Goal: Task Accomplishment & Management: Manage account settings

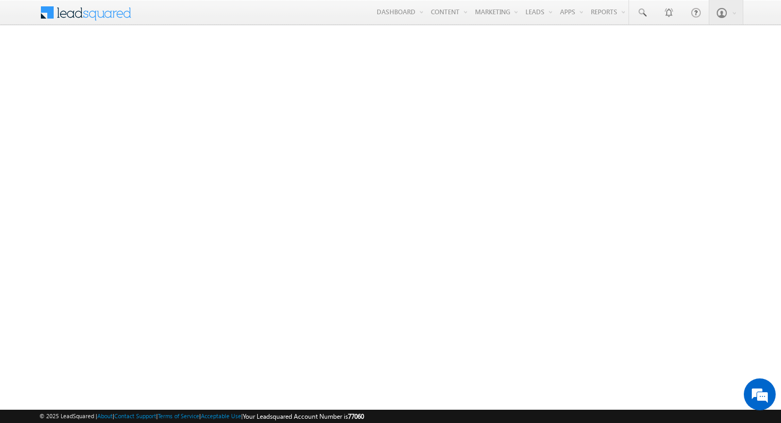
click at [79, 15] on span at bounding box center [92, 11] width 77 height 19
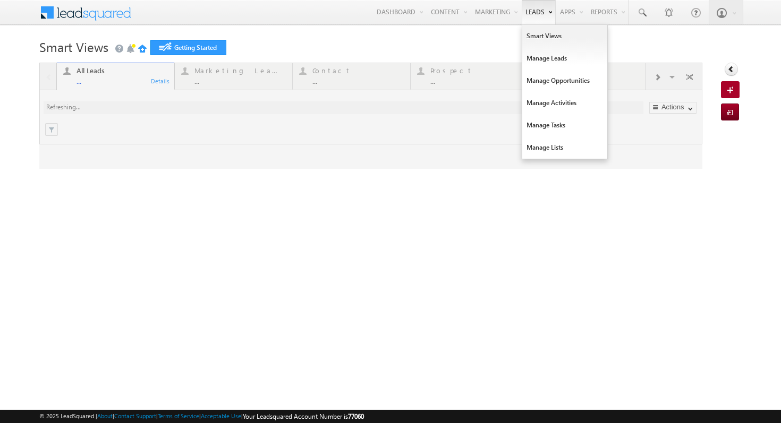
click at [536, 19] on link "Leads" at bounding box center [539, 12] width 34 height 24
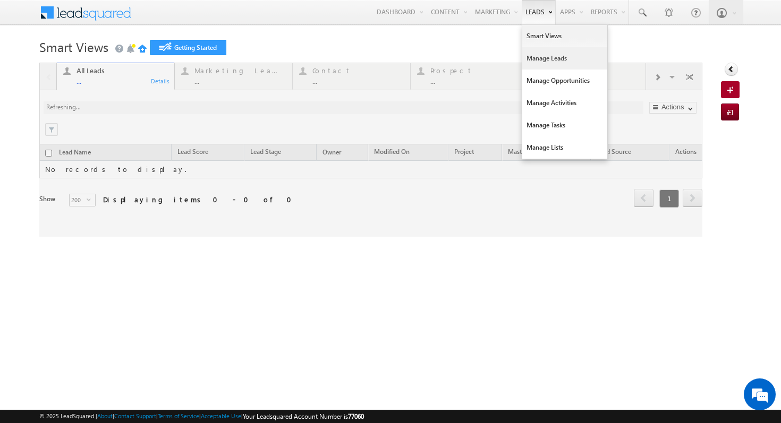
click at [538, 62] on link "Manage Leads" at bounding box center [564, 58] width 85 height 22
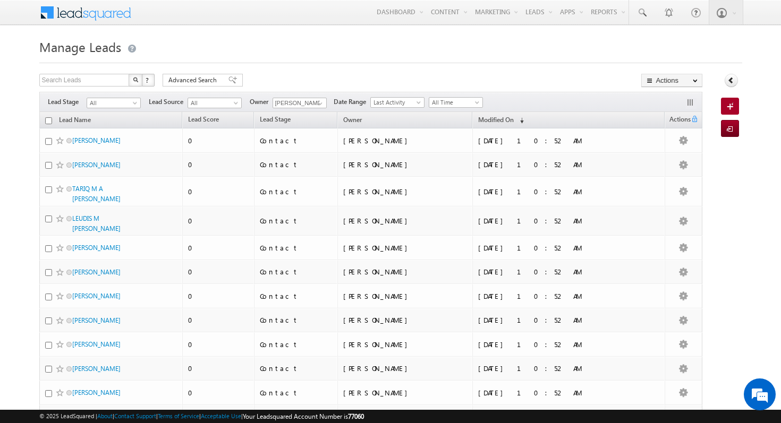
click at [51, 119] on input "checkbox" at bounding box center [48, 120] width 7 height 7
checkbox input "true"
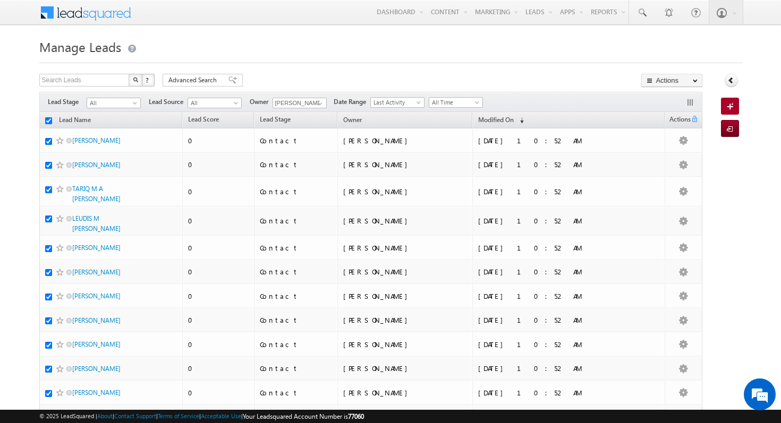
checkbox input "true"
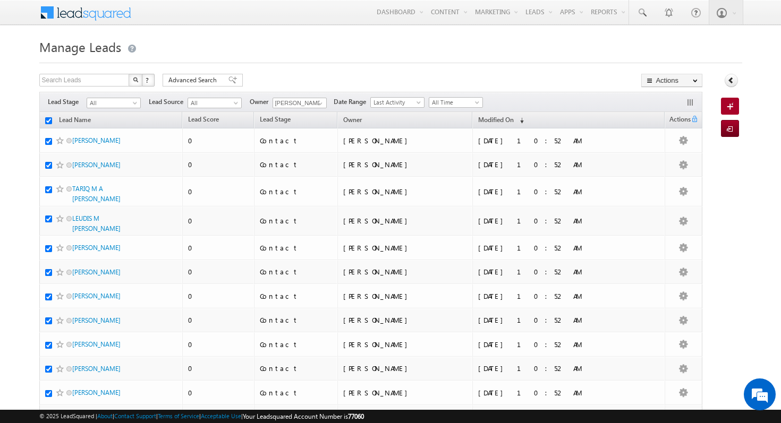
checkbox input "true"
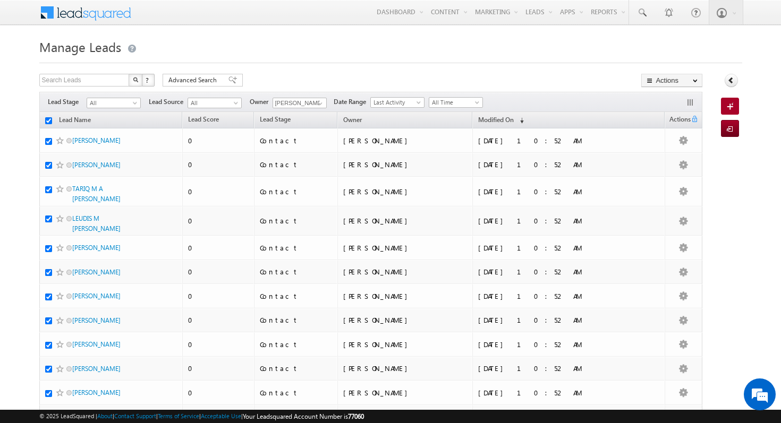
checkbox input "true"
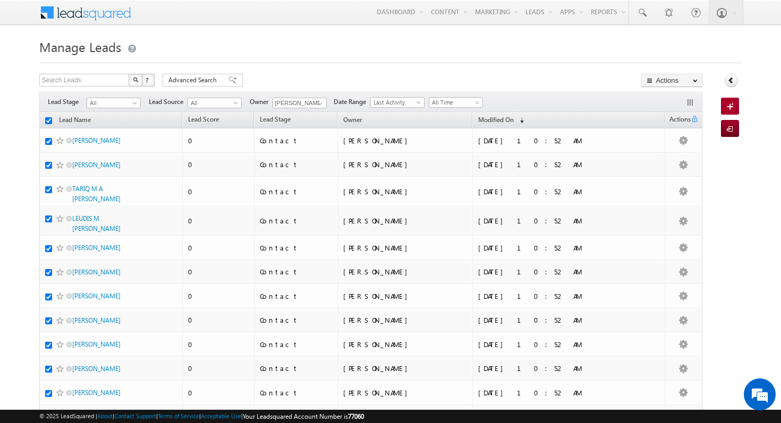
checkbox input "true"
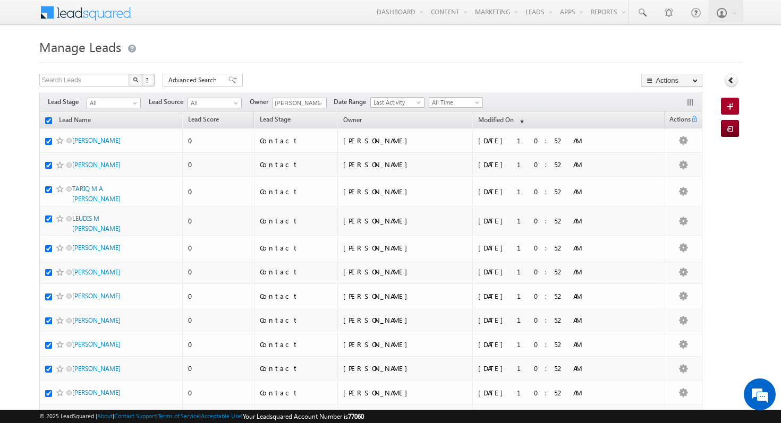
checkbox input "true"
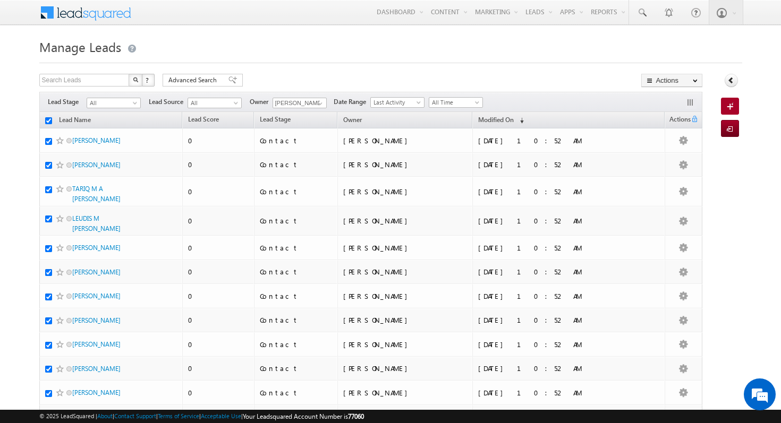
checkbox input "true"
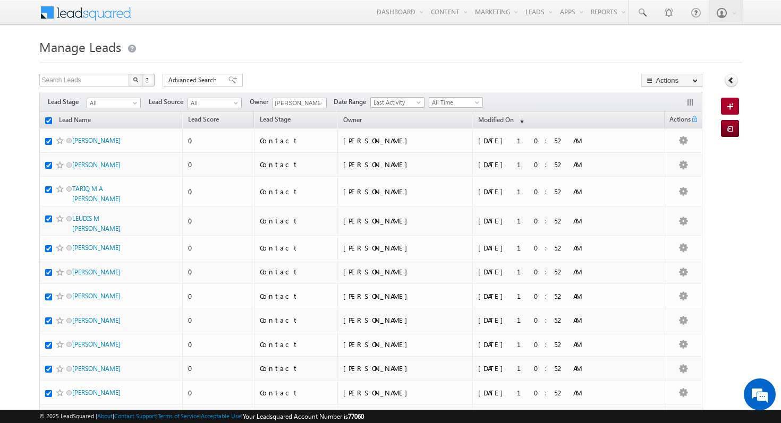
checkbox input "true"
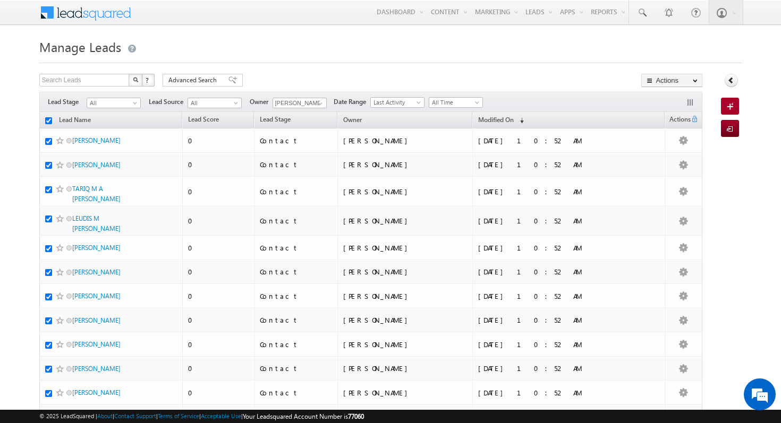
checkbox input "true"
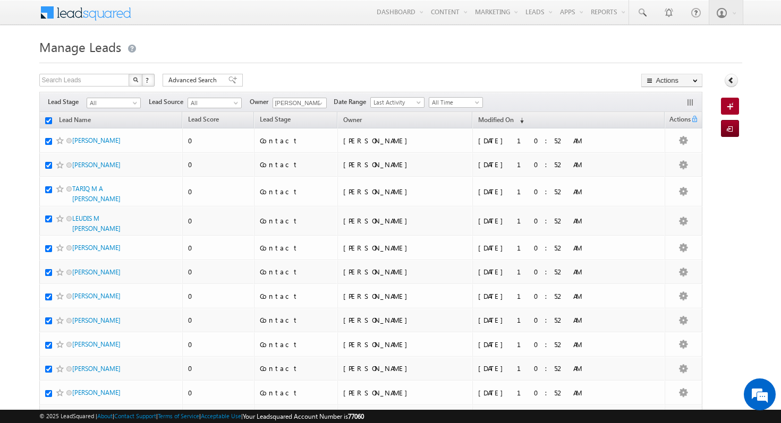
checkbox input "true"
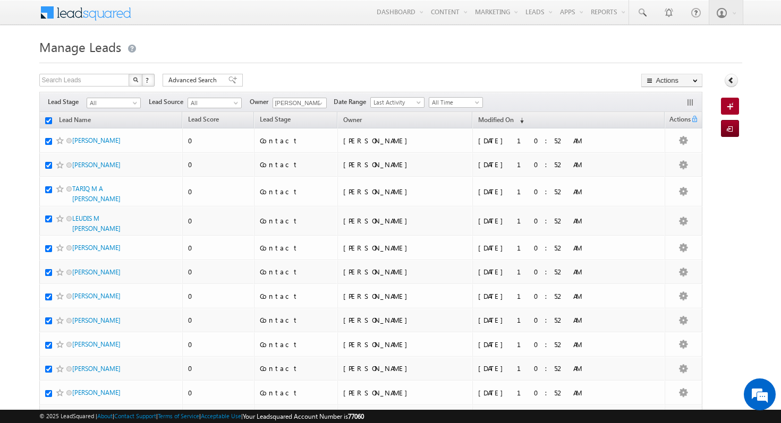
checkbox input "true"
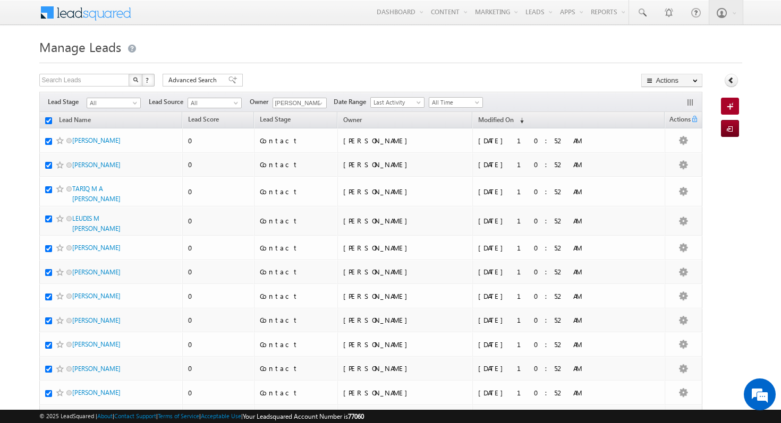
checkbox input "true"
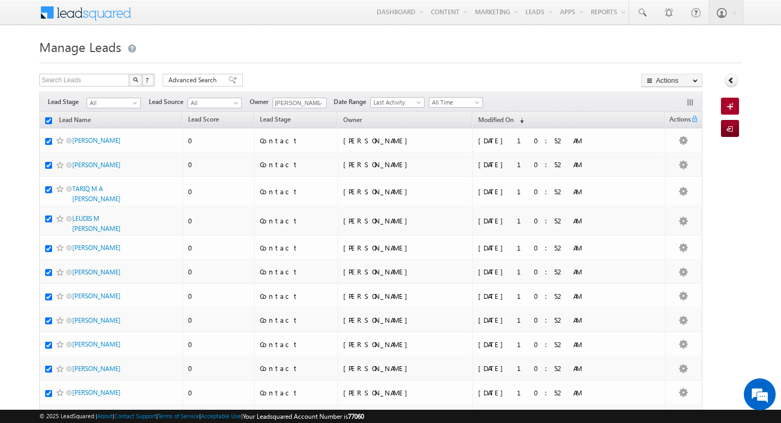
checkbox input "true"
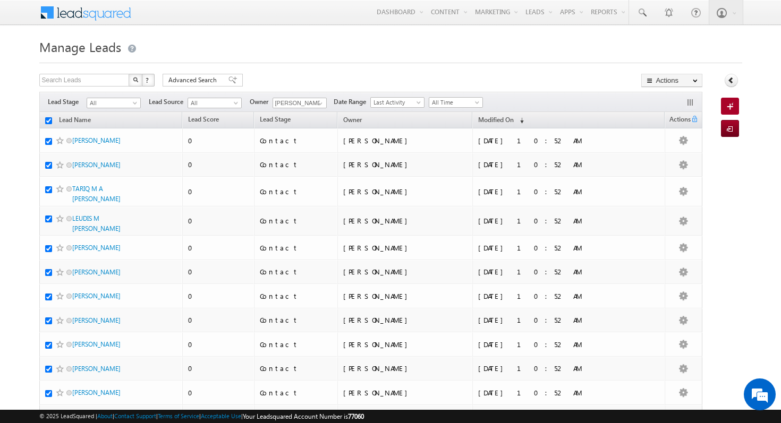
checkbox input "true"
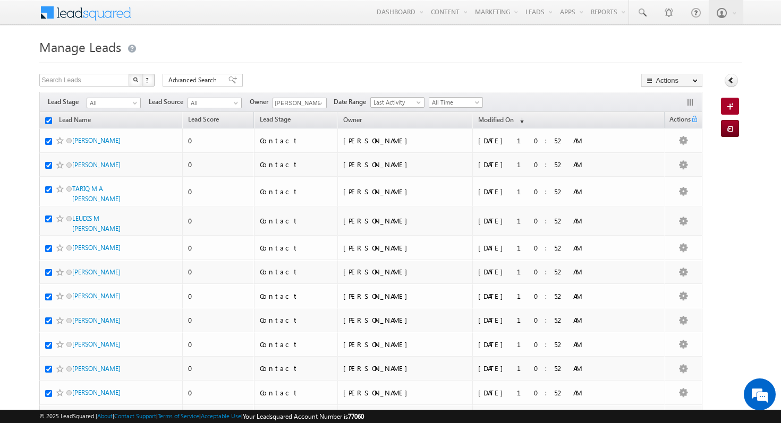
checkbox input "true"
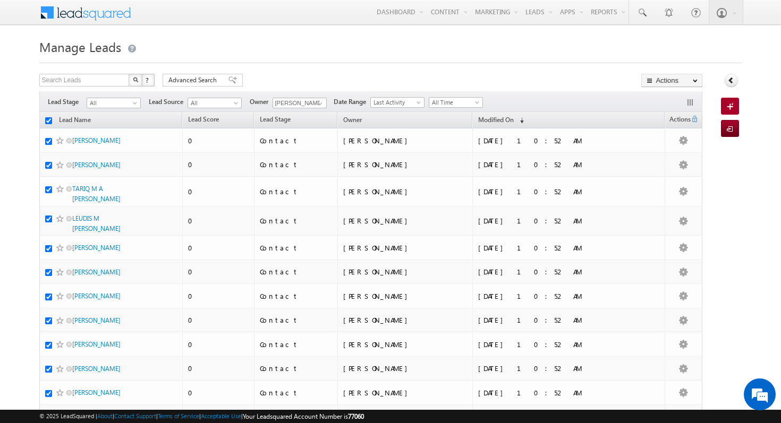
checkbox input "true"
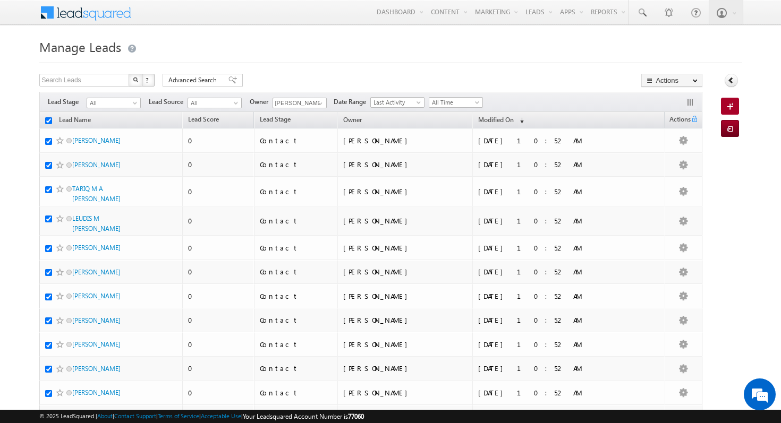
checkbox input "true"
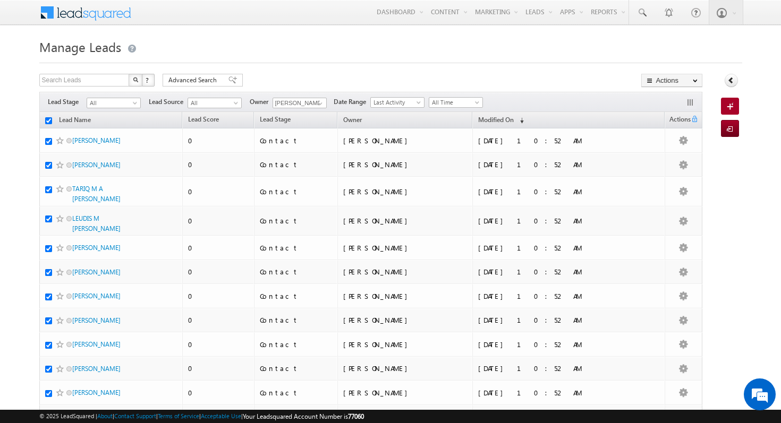
checkbox input "true"
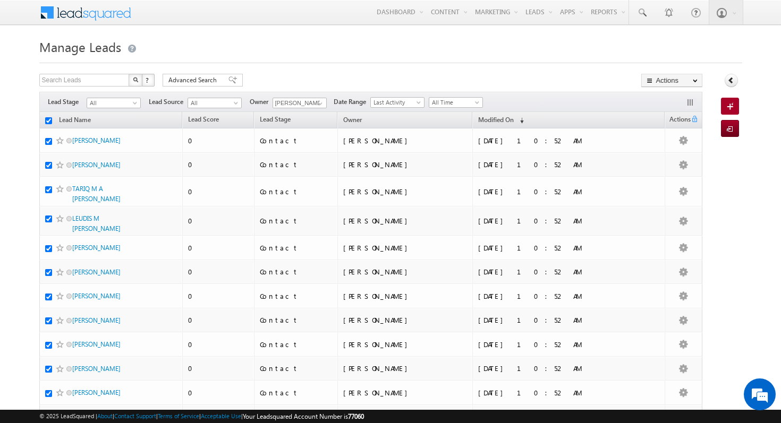
checkbox input "true"
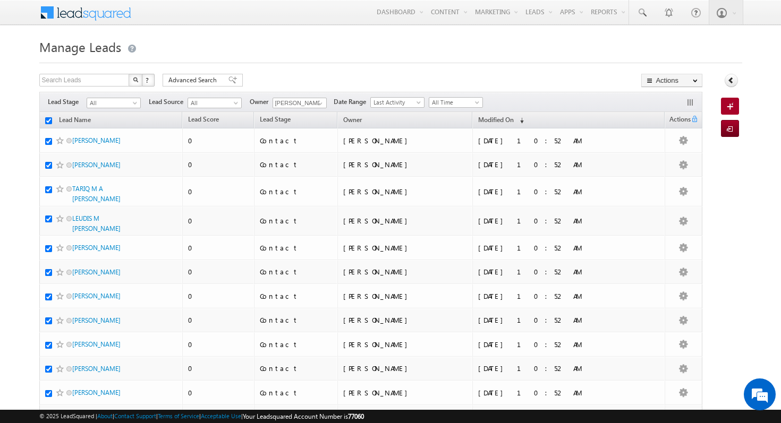
checkbox input "true"
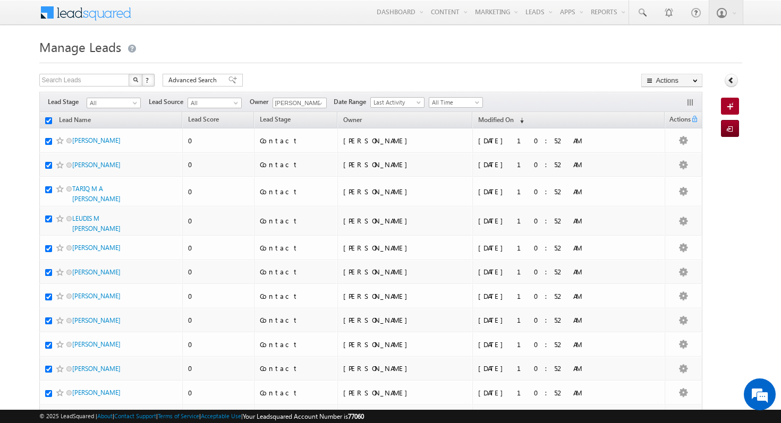
checkbox input "true"
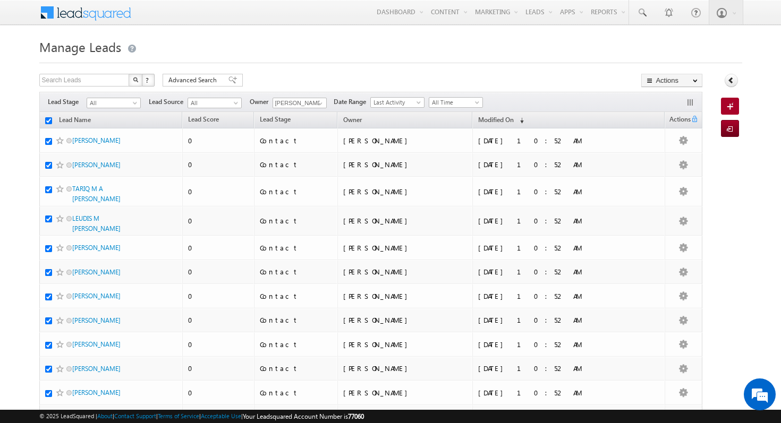
checkbox input "true"
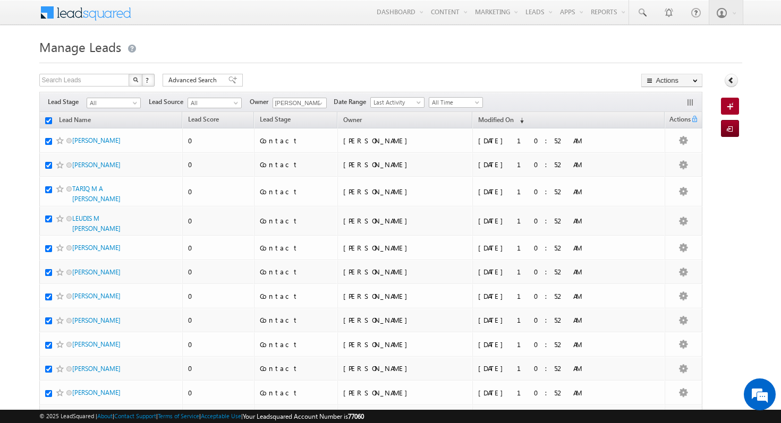
checkbox input "true"
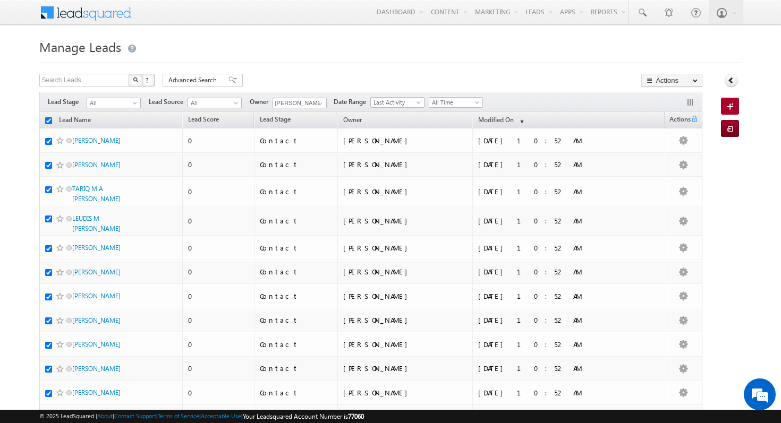
checkbox input "true"
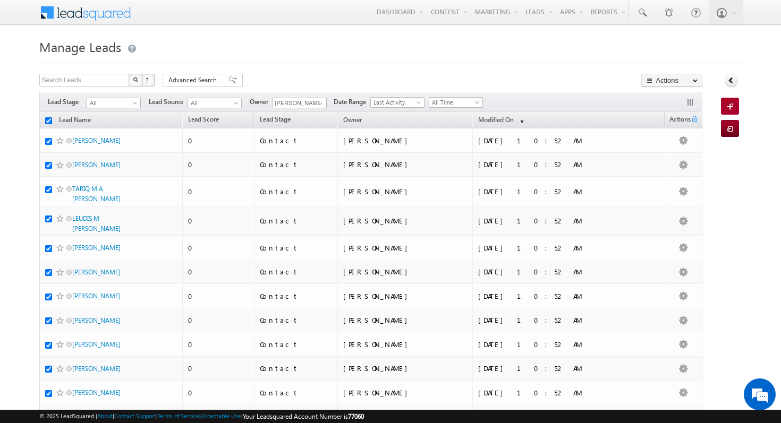
checkbox input "true"
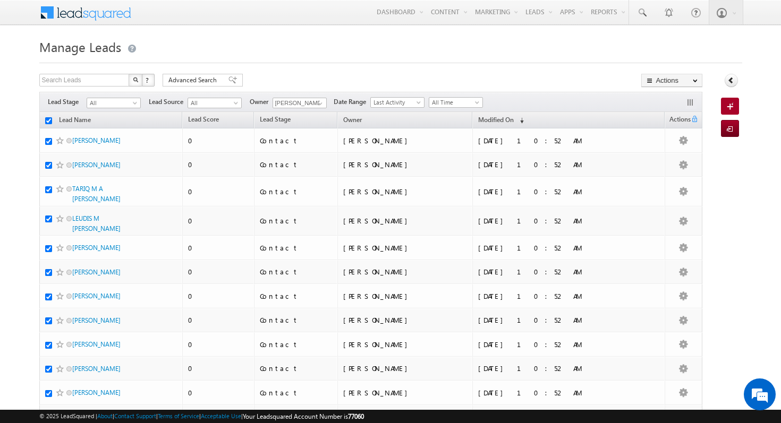
checkbox input "true"
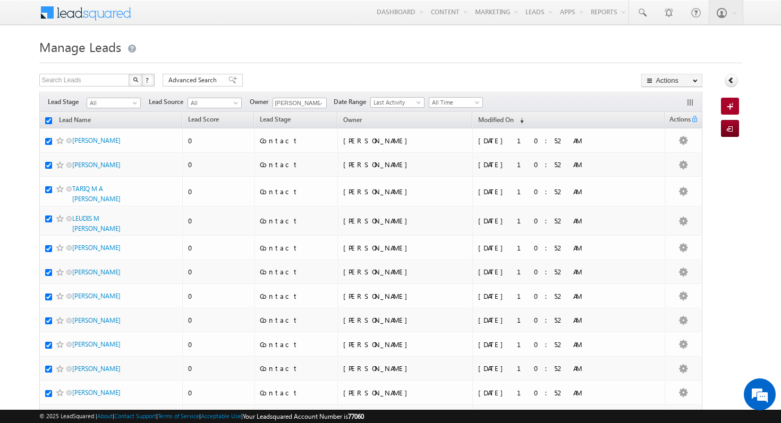
checkbox input "true"
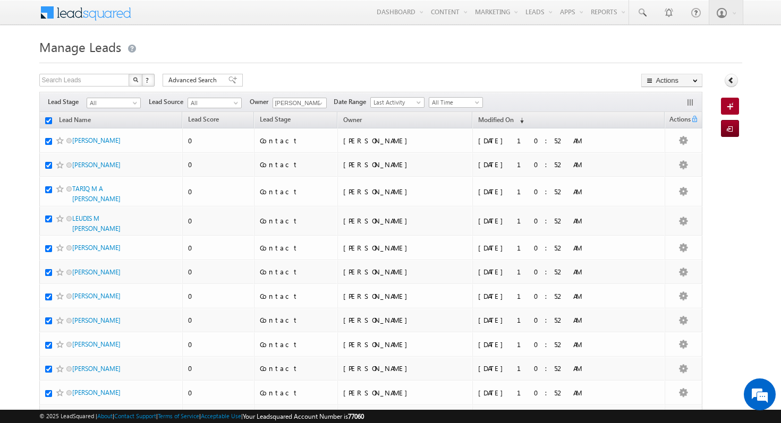
checkbox input "true"
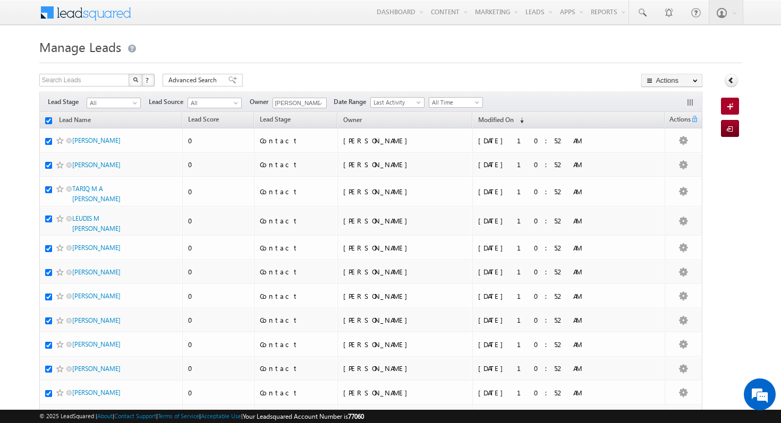
checkbox input "true"
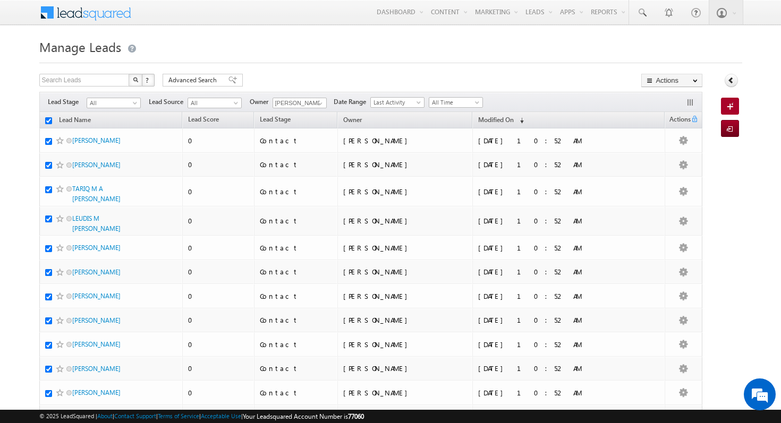
checkbox input "true"
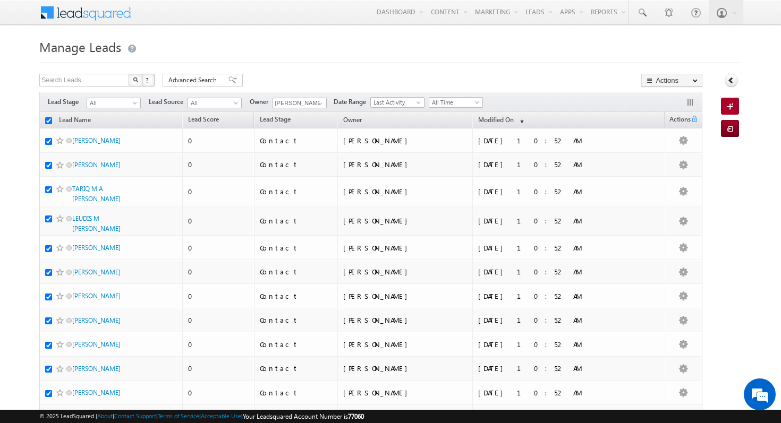
checkbox input "true"
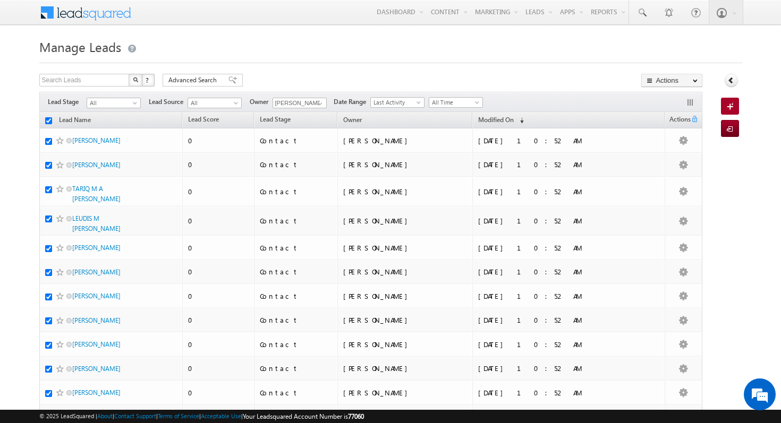
checkbox input "true"
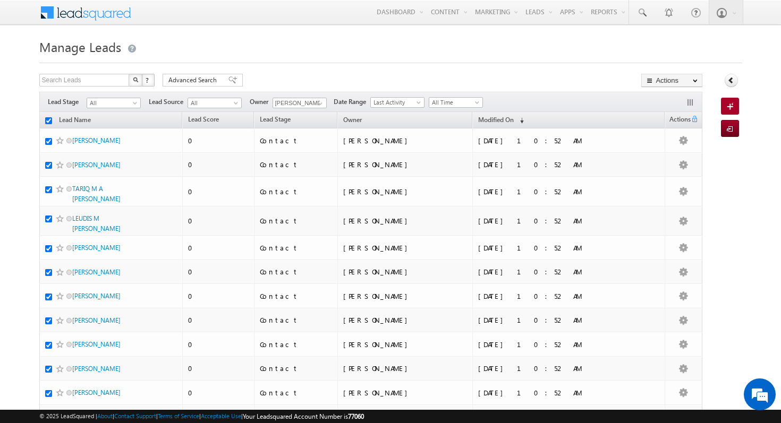
checkbox input "true"
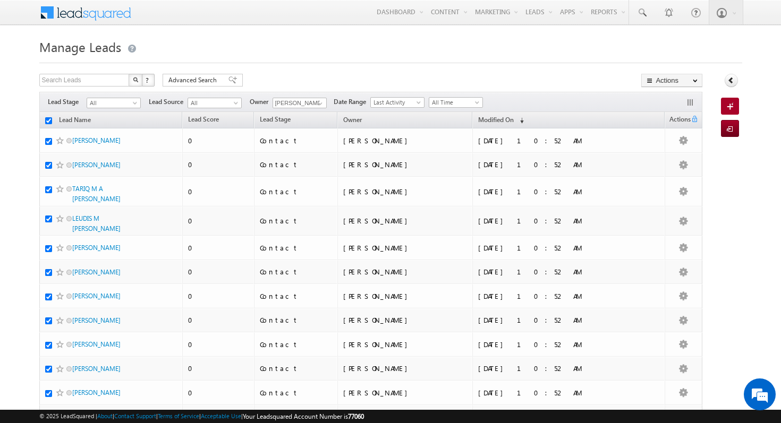
checkbox input "true"
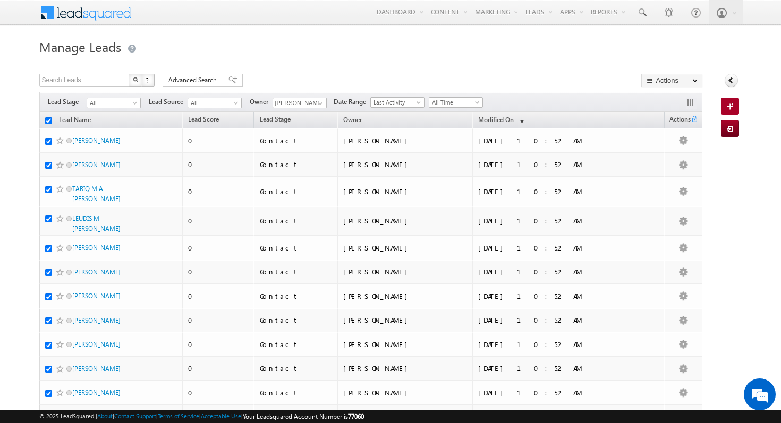
checkbox input "true"
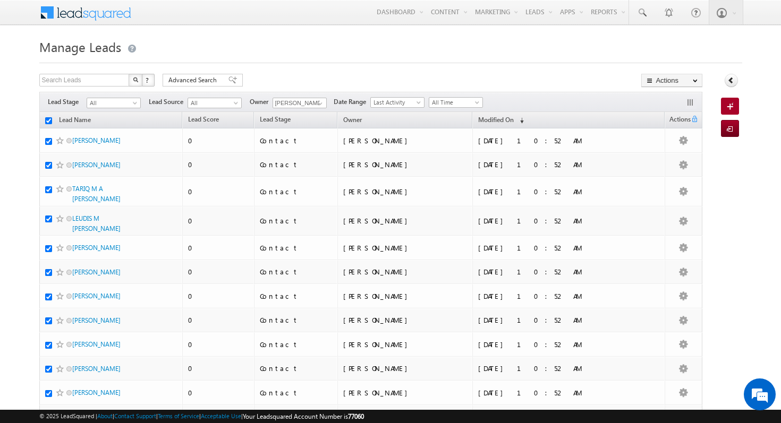
checkbox input "true"
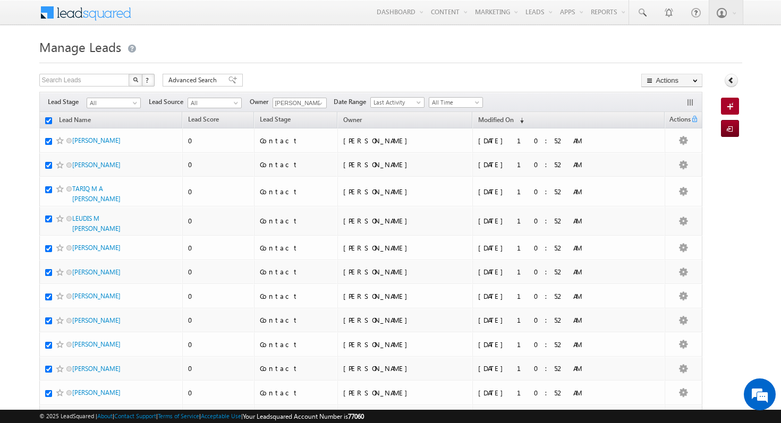
checkbox input "true"
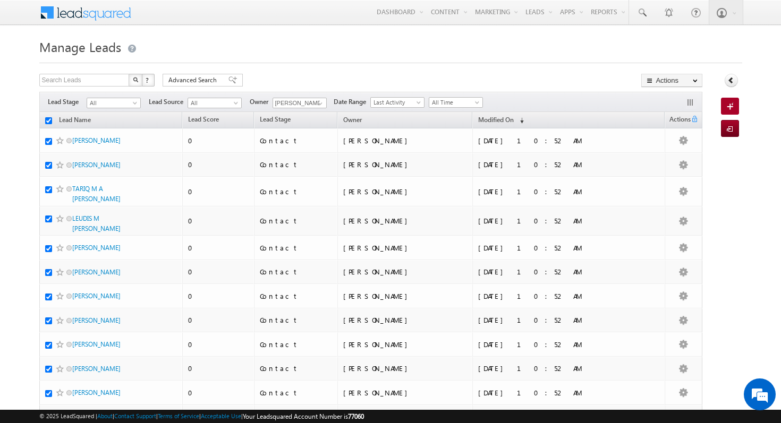
checkbox input "true"
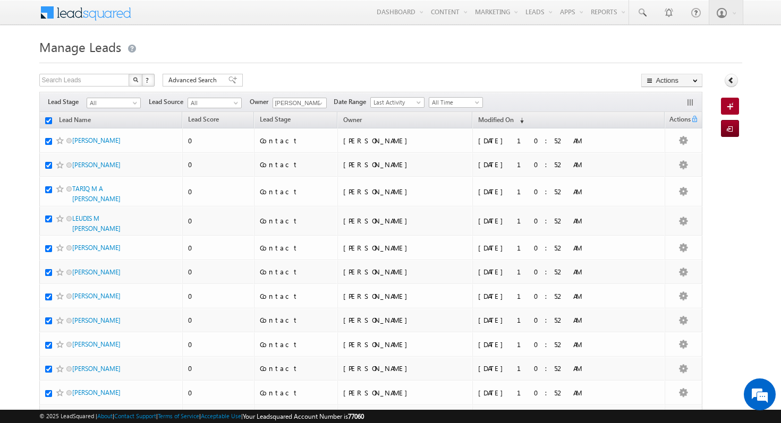
checkbox input "true"
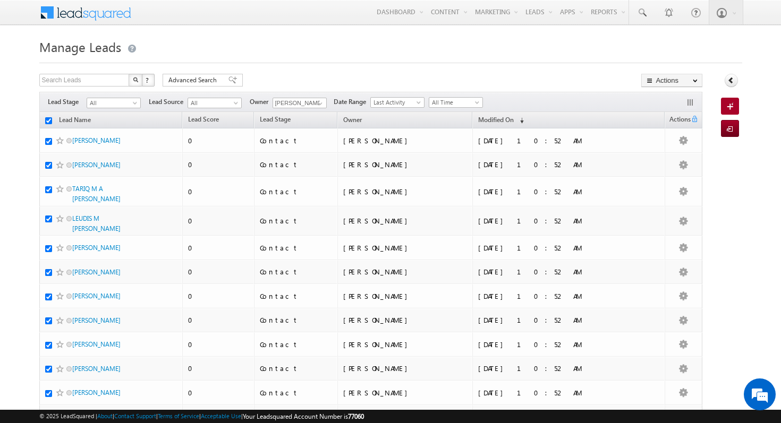
checkbox input "true"
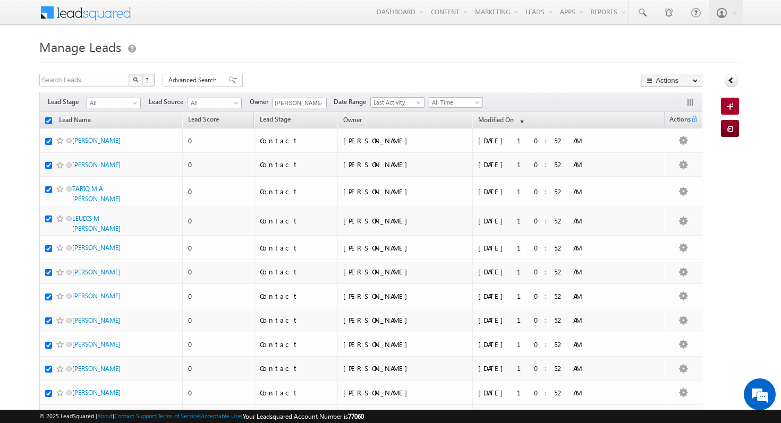
checkbox input "true"
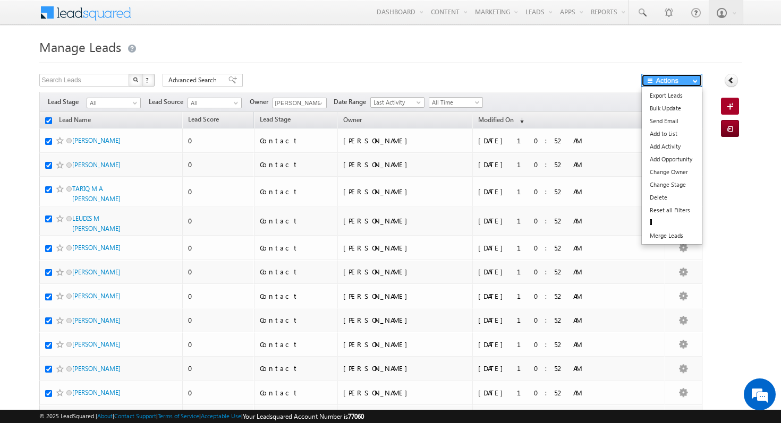
click at [672, 82] on button "Actions" at bounding box center [671, 80] width 61 height 13
click at [680, 171] on link "Change Owner" at bounding box center [672, 172] width 60 height 13
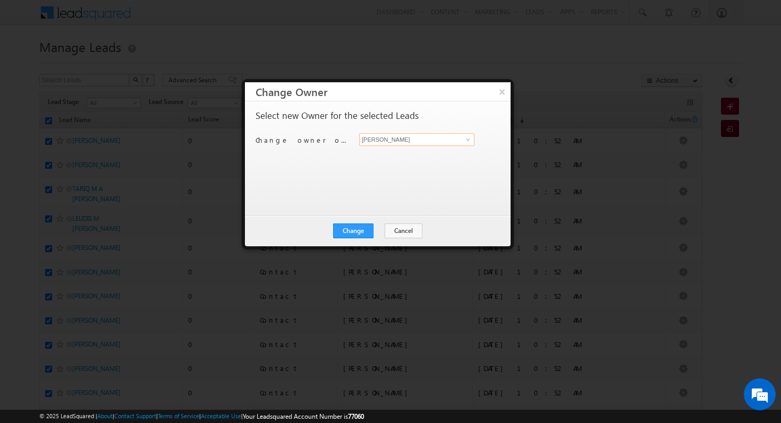
click at [412, 139] on input "[PERSON_NAME]" at bounding box center [416, 139] width 115 height 13
click at [467, 140] on span at bounding box center [468, 139] width 9 height 9
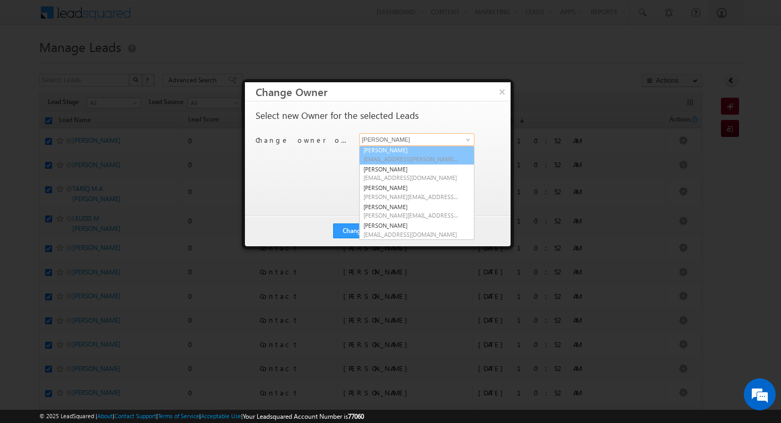
scroll to position [19, 0]
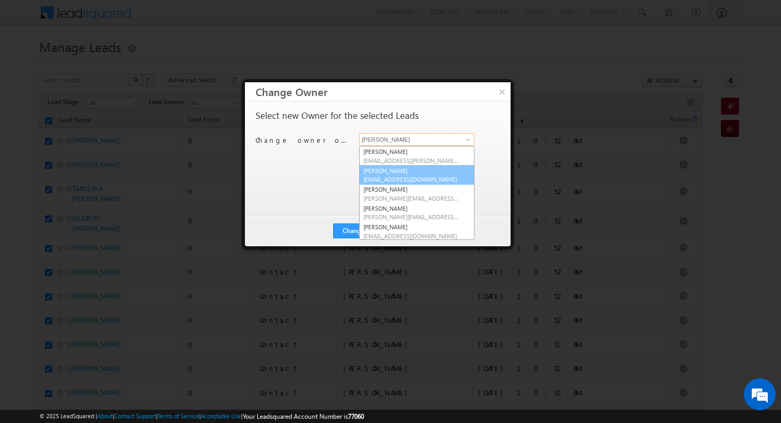
click at [408, 175] on span "[EMAIL_ADDRESS][DOMAIN_NAME]" at bounding box center [411, 179] width 96 height 8
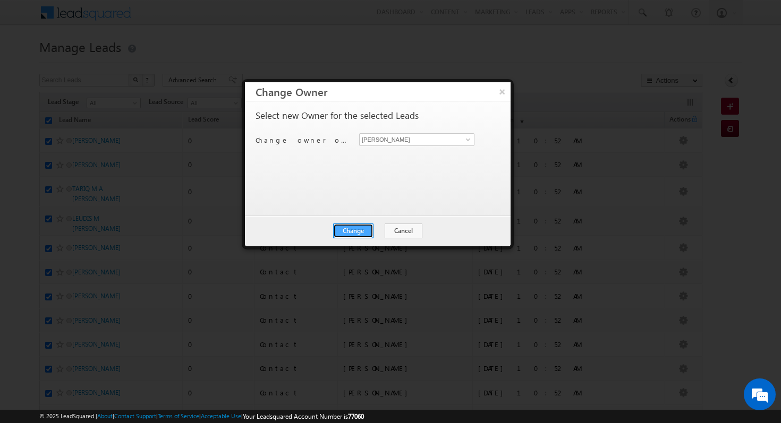
click at [357, 227] on button "Change" at bounding box center [353, 231] width 40 height 15
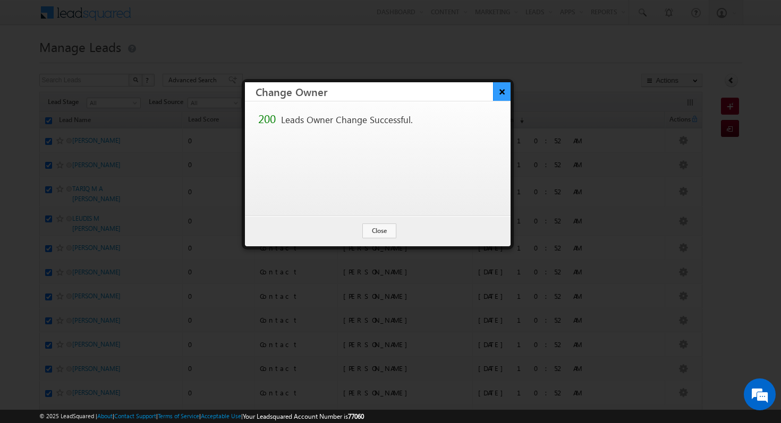
click at [506, 89] on button "×" at bounding box center [502, 91] width 18 height 19
